Goal: Information Seeking & Learning: Learn about a topic

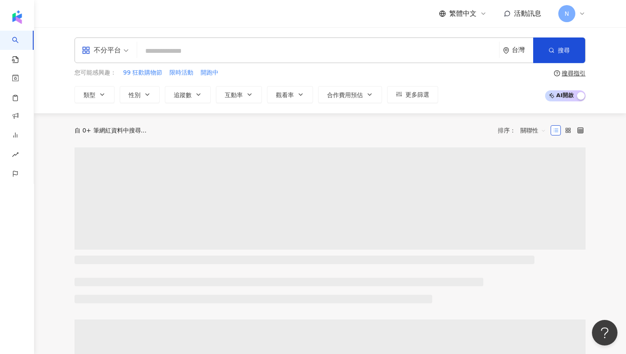
click at [205, 44] on input "search" at bounding box center [317, 51] width 355 height 16
type input "**********"
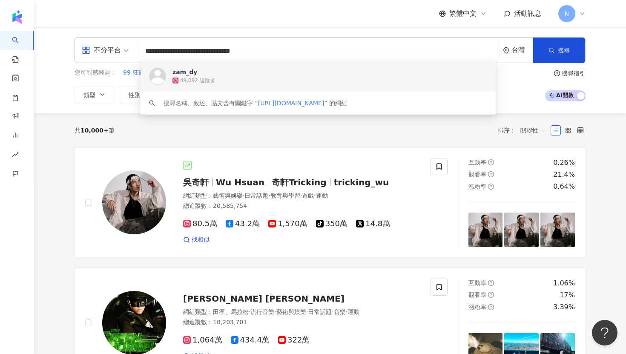
click at [163, 73] on img at bounding box center [157, 76] width 17 height 17
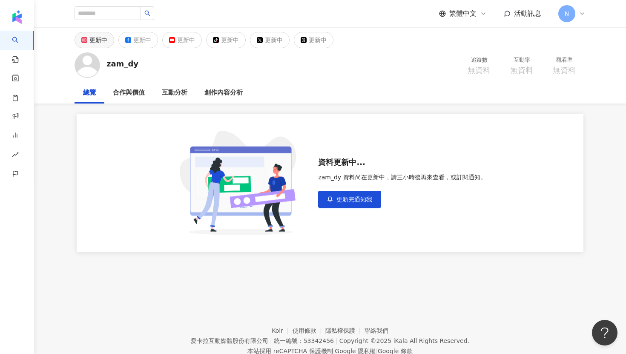
click at [98, 34] on div "更新中" at bounding box center [98, 40] width 18 height 12
